Goal: Task Accomplishment & Management: Complete application form

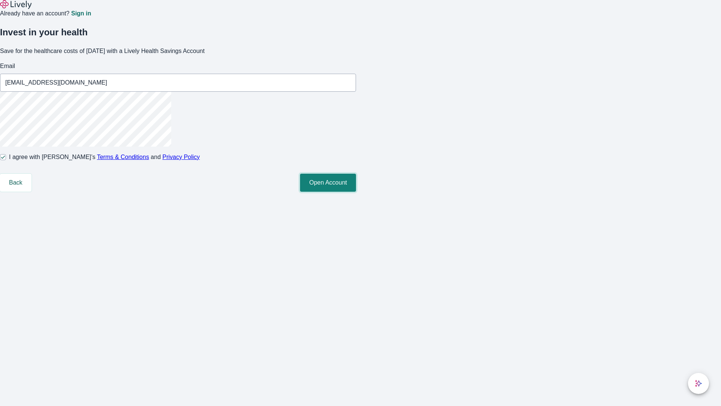
click at [356, 192] on button "Open Account" at bounding box center [328, 183] width 56 height 18
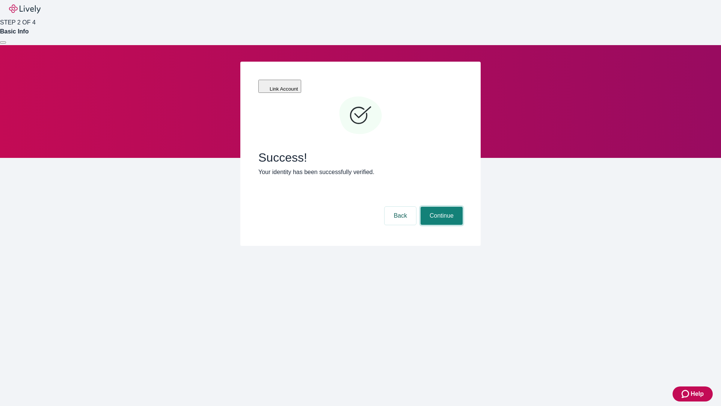
click at [441, 207] on button "Continue" at bounding box center [442, 216] width 42 height 18
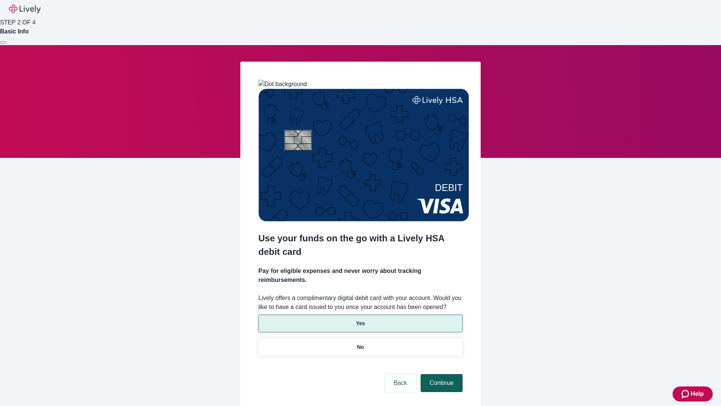
click at [360, 343] on p "No" at bounding box center [360, 347] width 7 height 8
click at [441, 374] on button "Continue" at bounding box center [442, 383] width 42 height 18
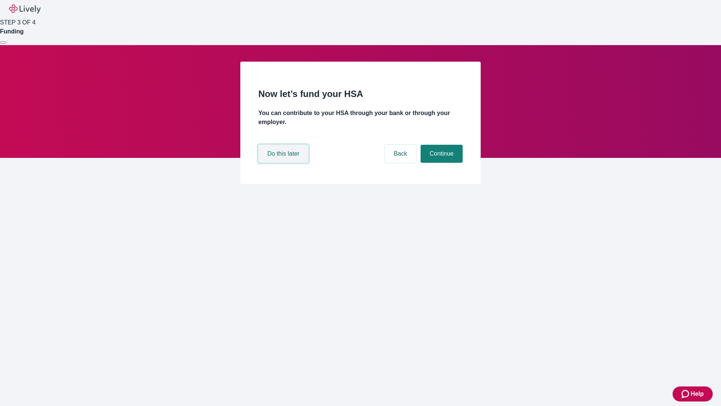
click at [284, 163] on button "Do this later" at bounding box center [283, 154] width 50 height 18
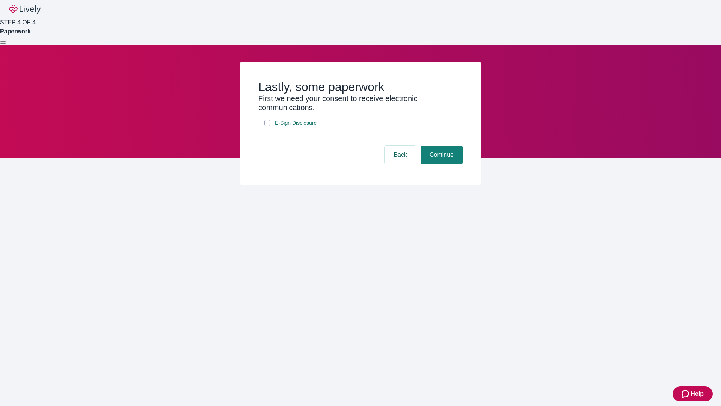
click at [267, 126] on input "E-Sign Disclosure" at bounding box center [267, 123] width 6 height 6
checkbox input "true"
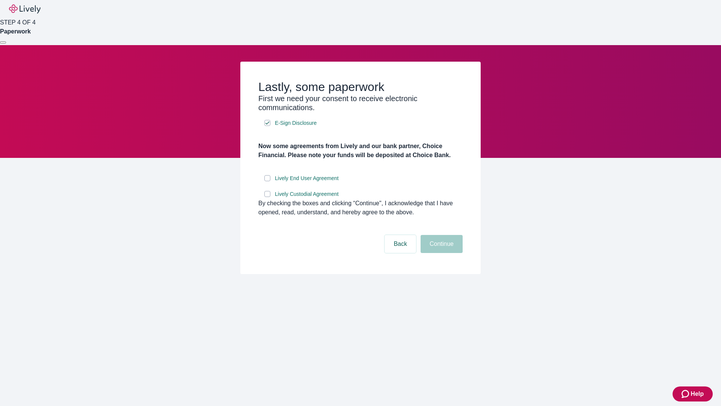
click at [267, 181] on input "Lively End User Agreement" at bounding box center [267, 178] width 6 height 6
checkbox input "true"
click at [267, 197] on input "Lively Custodial Agreement" at bounding box center [267, 194] width 6 height 6
checkbox input "true"
click at [441, 253] on button "Continue" at bounding box center [442, 244] width 42 height 18
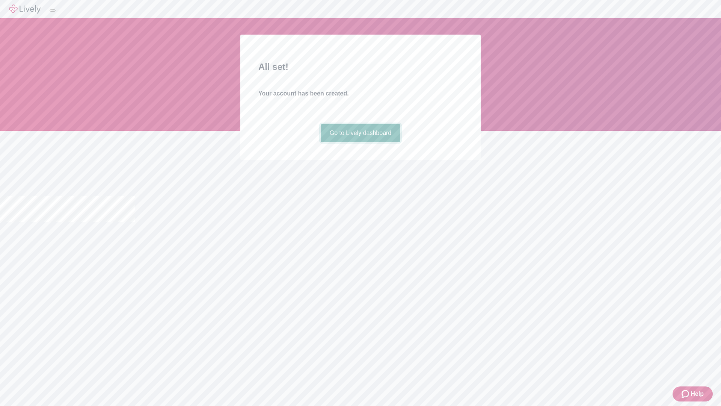
click at [360, 142] on link "Go to Lively dashboard" at bounding box center [361, 133] width 80 height 18
